Goal: Task Accomplishment & Management: Manage account settings

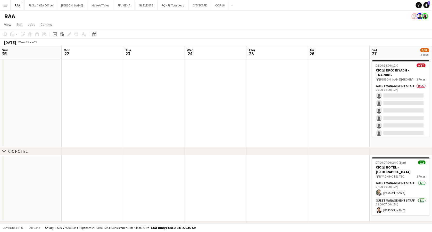
scroll to position [0, 265]
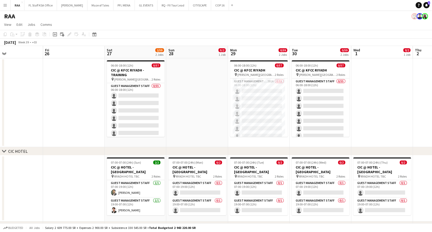
click at [7, 4] on button "Menu" at bounding box center [5, 5] width 10 height 10
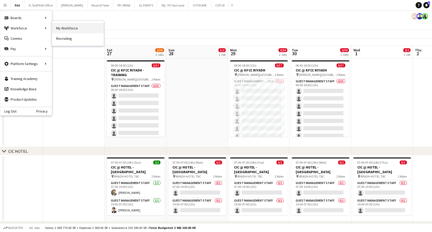
click at [62, 24] on link "My Workforce" at bounding box center [78, 28] width 52 height 10
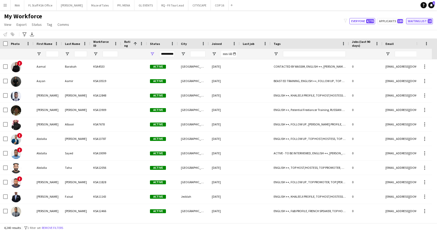
click at [422, 20] on button "Waiting list 10" at bounding box center [419, 21] width 27 height 6
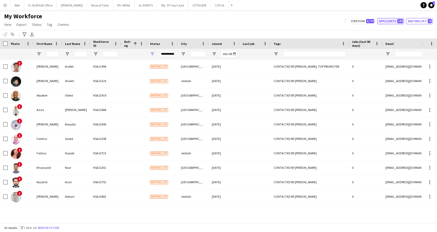
click at [385, 19] on button "Applicants 189" at bounding box center [390, 21] width 27 height 6
type input "**********"
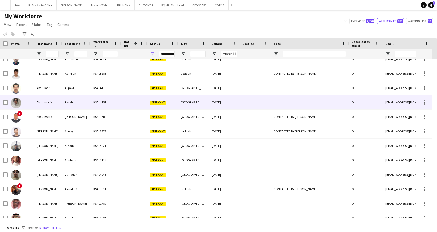
scroll to position [172, 0]
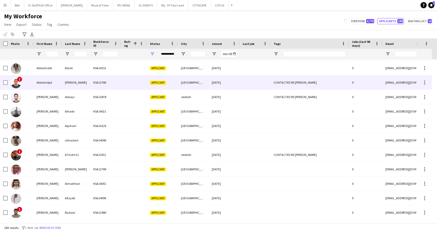
click at [70, 85] on div "[PERSON_NAME]" at bounding box center [76, 82] width 28 height 14
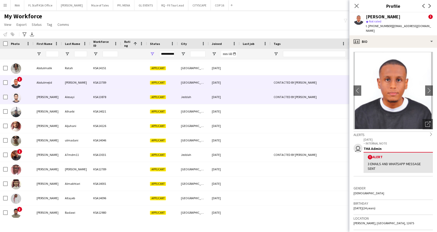
click at [72, 93] on div "Alesayi" at bounding box center [76, 97] width 28 height 14
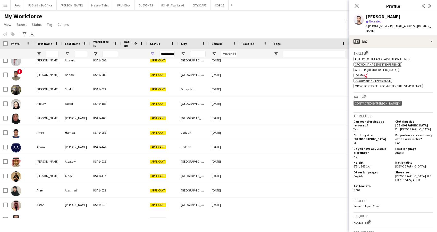
scroll to position [103, 0]
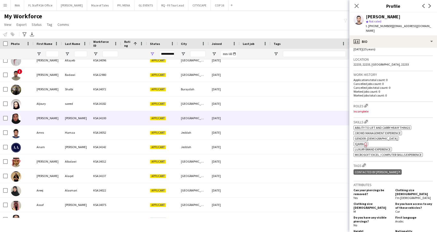
click at [47, 111] on div "[PERSON_NAME]" at bounding box center [47, 118] width 28 height 14
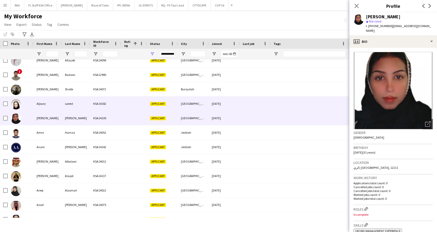
click at [47, 107] on div "Aljoury" at bounding box center [47, 103] width 28 height 14
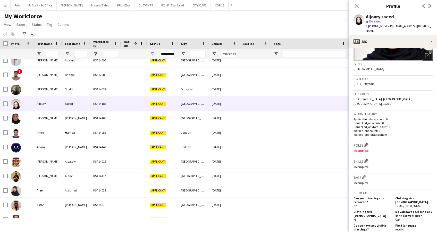
scroll to position [137, 0]
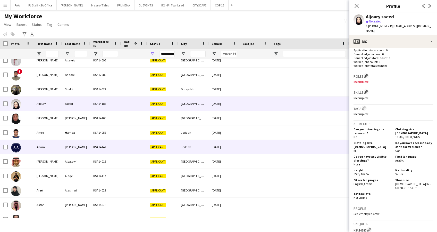
click at [93, 152] on div "KSA14142" at bounding box center [105, 147] width 31 height 14
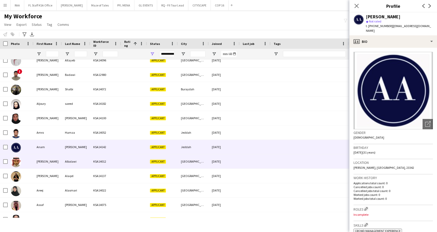
click at [88, 157] on div "Albalawi" at bounding box center [76, 161] width 28 height 14
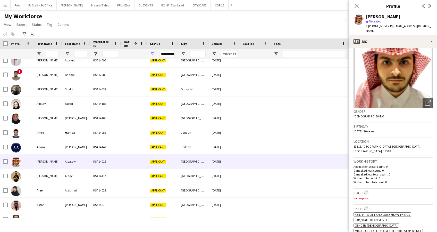
scroll to position [0, 0]
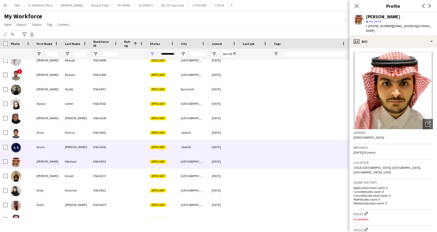
click at [68, 150] on div "[PERSON_NAME]" at bounding box center [76, 147] width 28 height 14
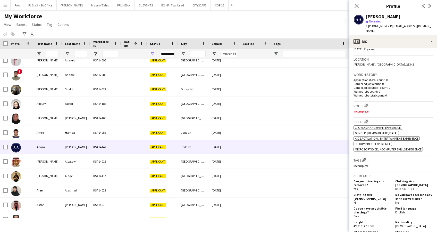
scroll to position [137, 0]
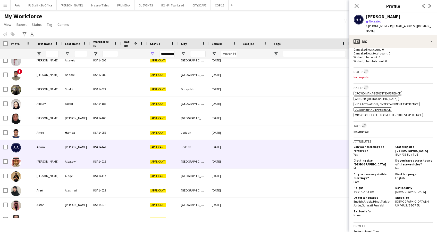
click at [107, 165] on div "KSA14012" at bounding box center [105, 161] width 31 height 14
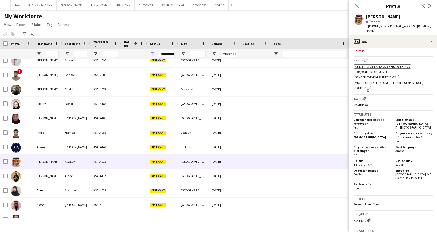
scroll to position [172, 0]
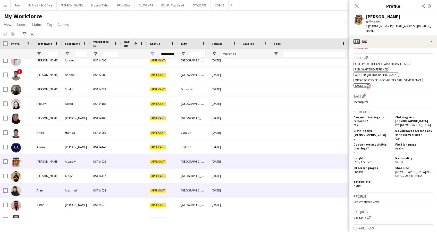
click at [77, 183] on div "Alasmari" at bounding box center [76, 190] width 28 height 14
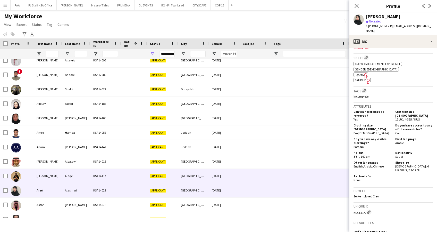
click at [76, 172] on div "Alaqel" at bounding box center [76, 176] width 28 height 14
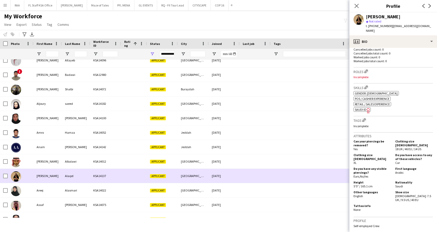
scroll to position [378, 0]
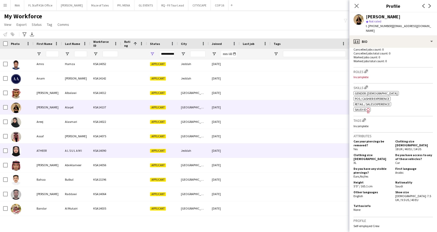
click at [94, 148] on div "KSA14090" at bounding box center [105, 150] width 31 height 14
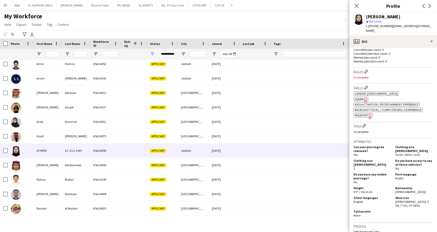
scroll to position [137, 0]
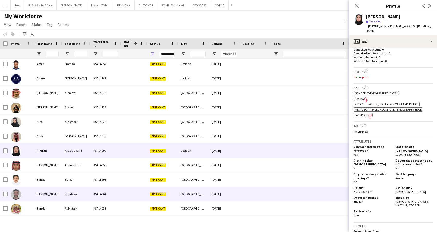
click at [63, 189] on div "Raddawi" at bounding box center [76, 194] width 28 height 14
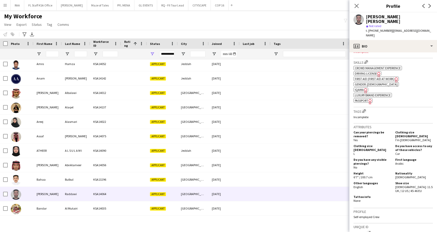
scroll to position [172, 0]
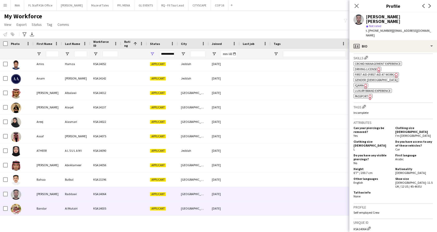
click at [148, 203] on div "Applicant" at bounding box center [162, 208] width 31 height 14
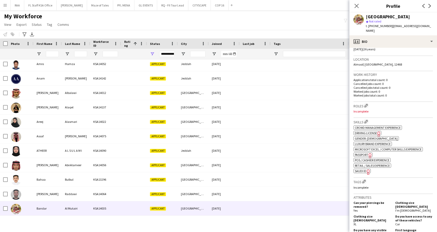
scroll to position [0, 0]
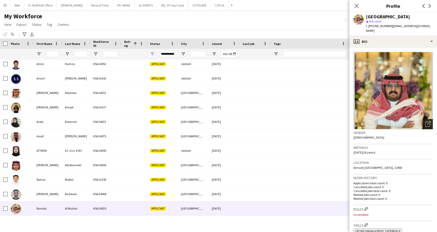
click at [425, 121] on icon "Open photos pop-in" at bounding box center [427, 123] width 5 height 5
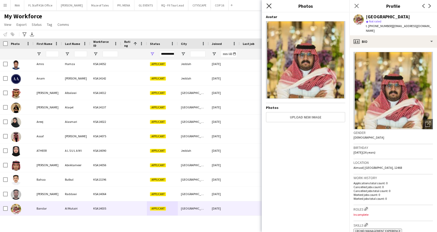
click at [268, 4] on icon "Close pop-in" at bounding box center [268, 5] width 5 height 5
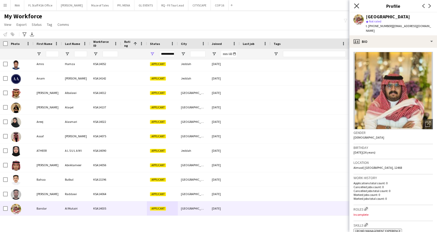
click at [358, 5] on icon at bounding box center [356, 5] width 5 height 5
